Goal: Find specific page/section: Find specific page/section

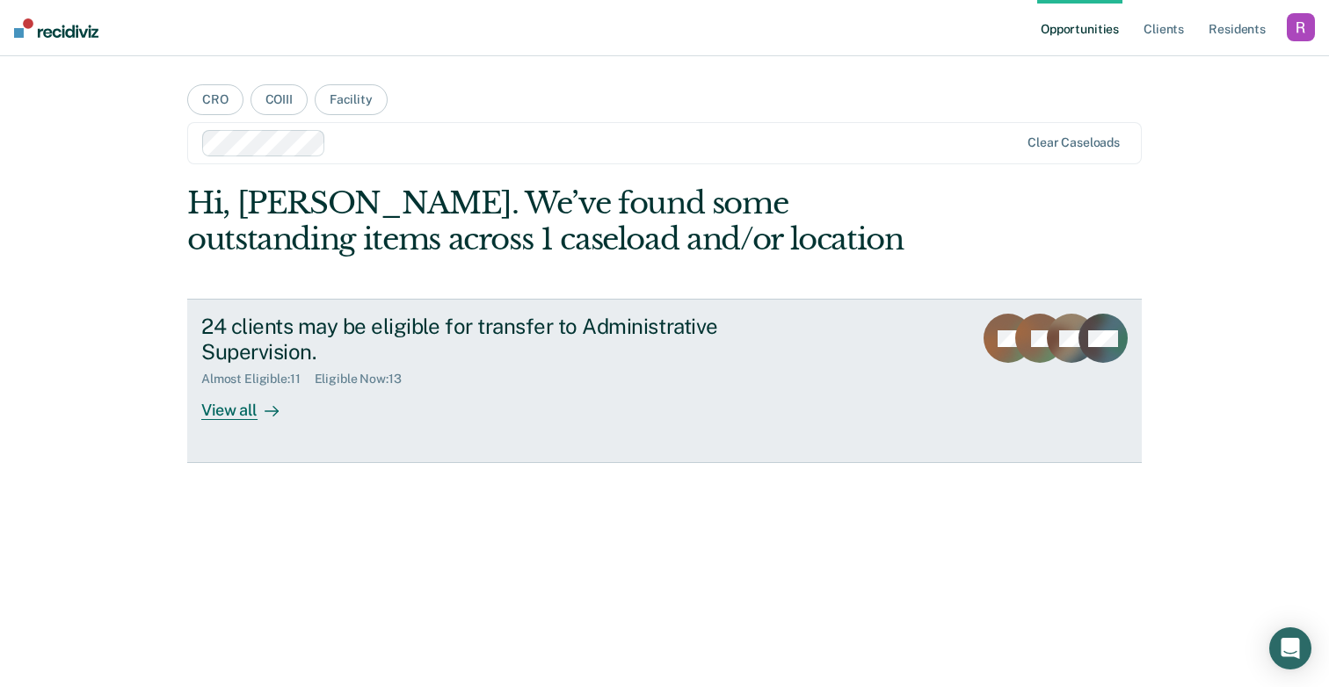
click at [450, 351] on div "24 clients may be eligible for transfer to Administrative Supervision." at bounding box center [509, 339] width 617 height 51
